Goal: Information Seeking & Learning: Learn about a topic

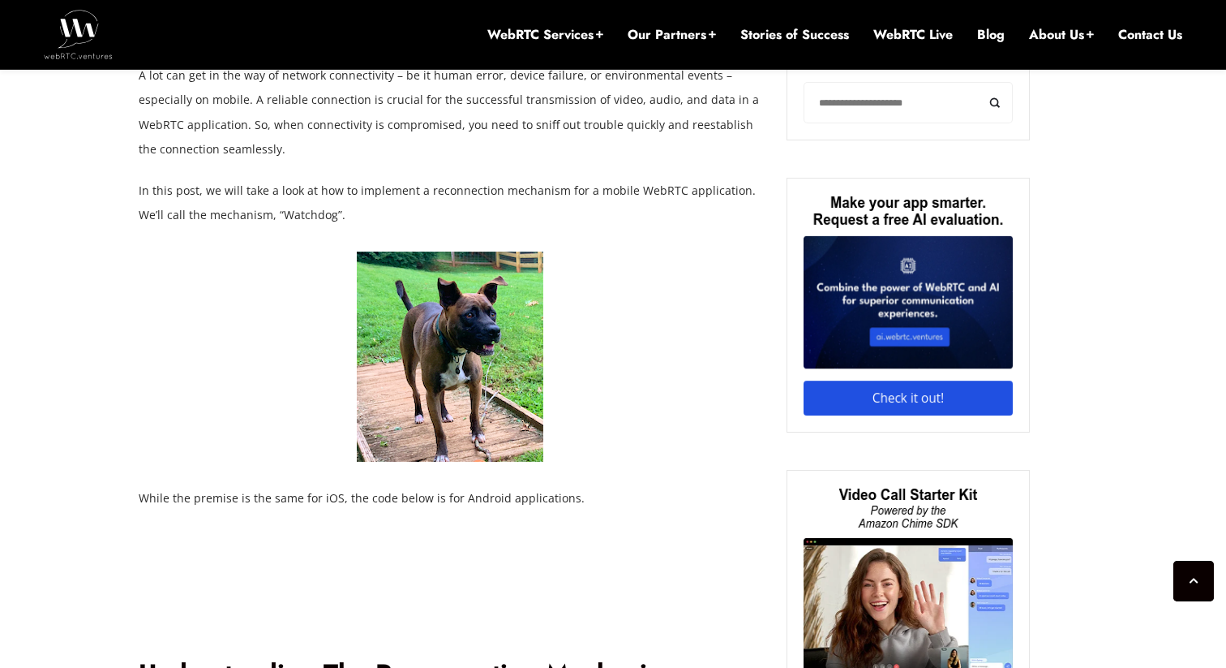
click at [647, 216] on p "In this post, we will take a look at how to implement a reconnection mechanism …" at bounding box center [451, 202] width 625 height 49
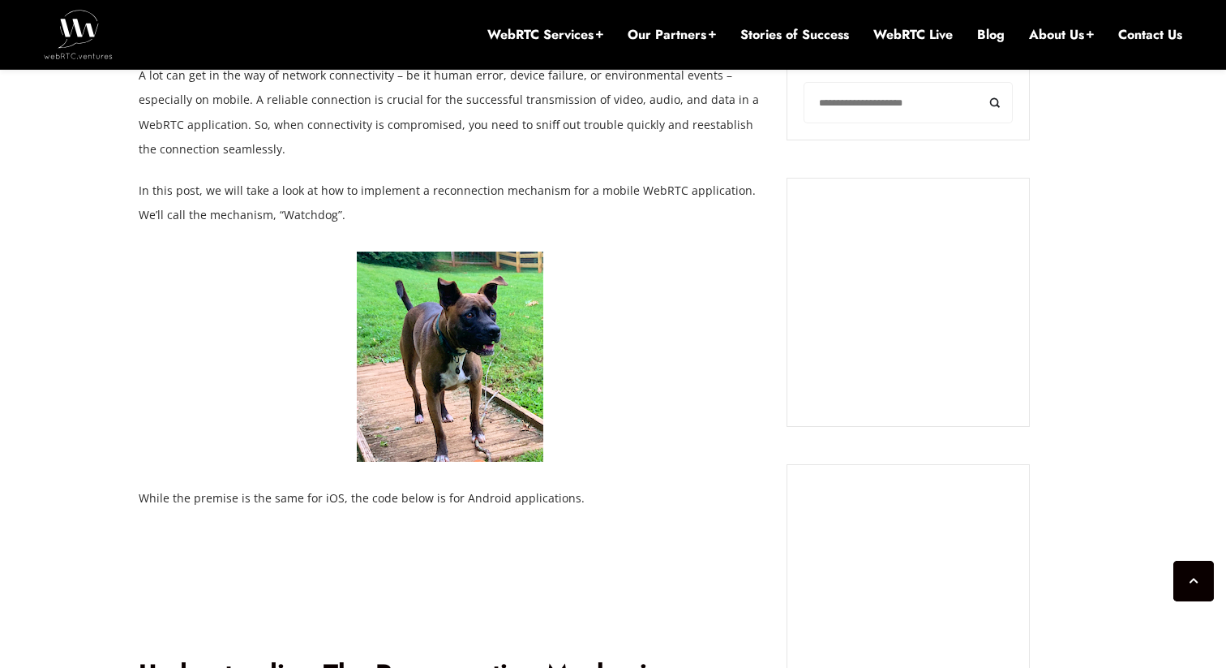
click at [647, 216] on p "In this post, we will take a look at how to implement a reconnection mechanism …" at bounding box center [451, 202] width 625 height 49
click at [647, 219] on p "In this post, we will take a look at how to implement a reconnection mechanism …" at bounding box center [451, 202] width 625 height 49
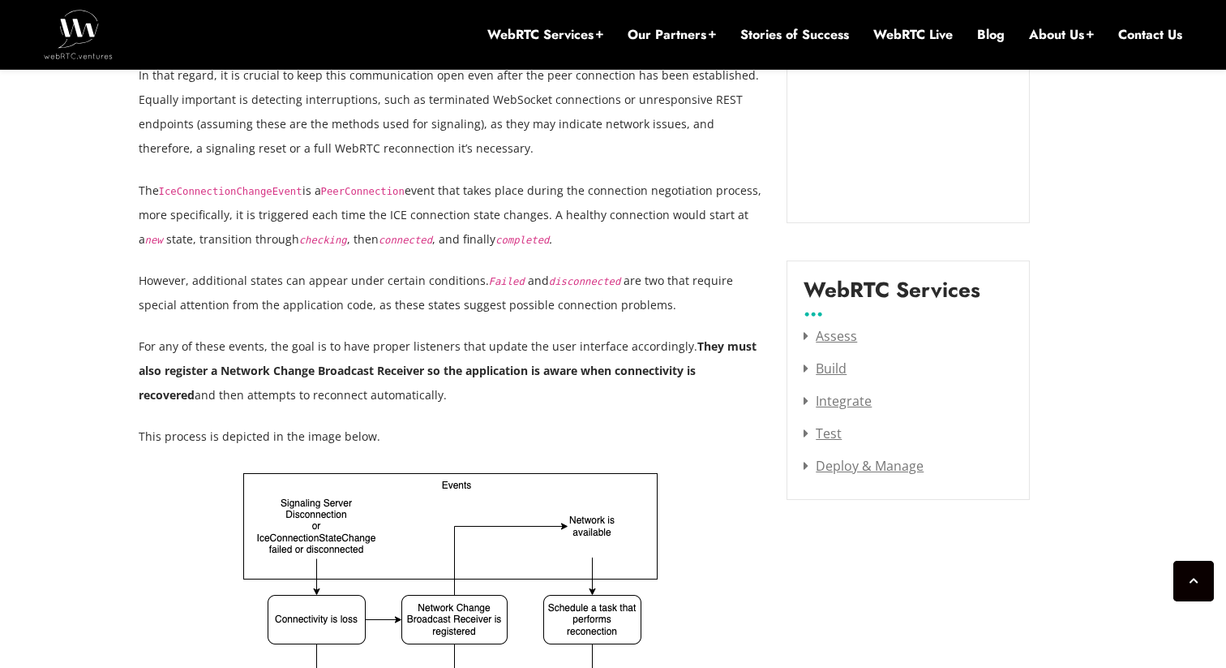
scroll to position [1977, 0]
click at [647, 219] on p "The IceConnectionChangeEvent is a PeerConnection event that takes place during …" at bounding box center [451, 213] width 625 height 73
click at [647, 222] on p "The IceConnectionChangeEvent is a PeerConnection event that takes place during …" at bounding box center [451, 213] width 625 height 73
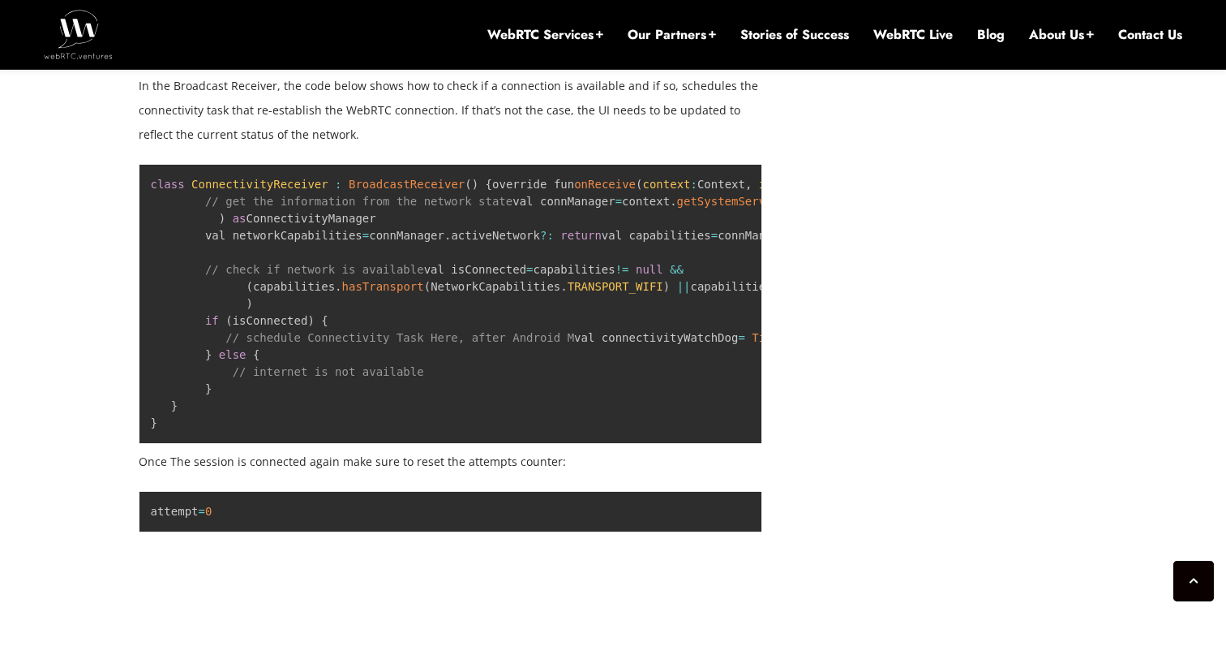
scroll to position [3673, 0]
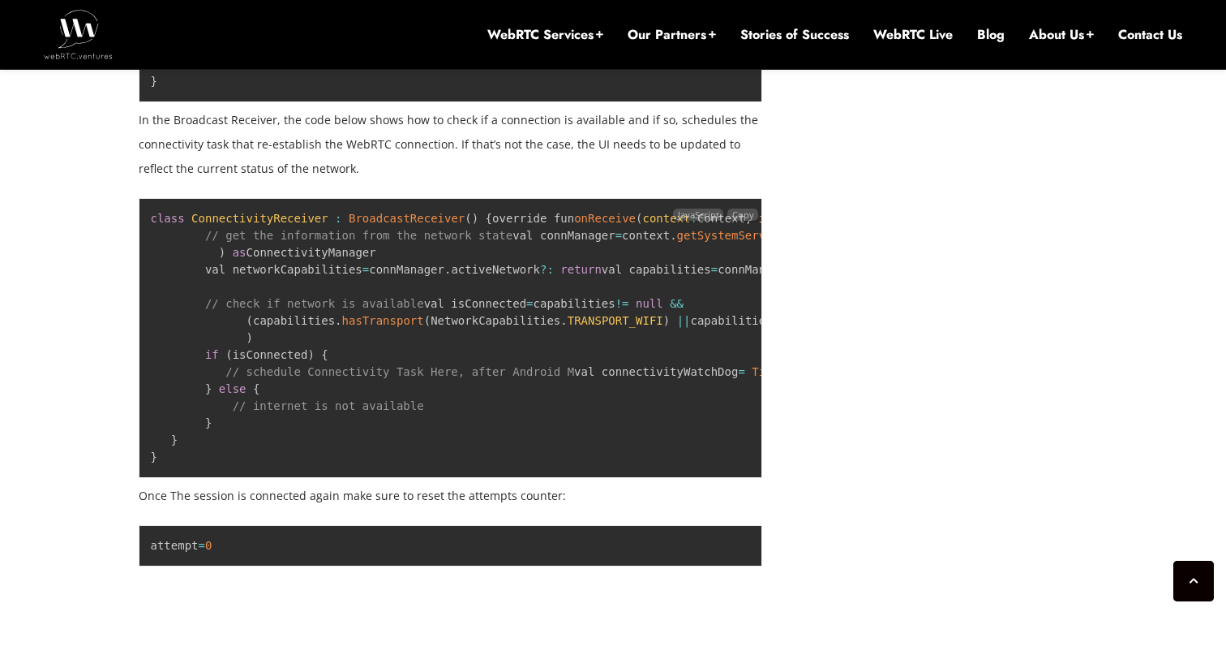
click at [508, 350] on code "class ConnectivityReceiver : BroadcastReceiver ( ) { override fun onReceive ( c…" at bounding box center [643, 337] width 985 height 251
